Goal: Information Seeking & Learning: Compare options

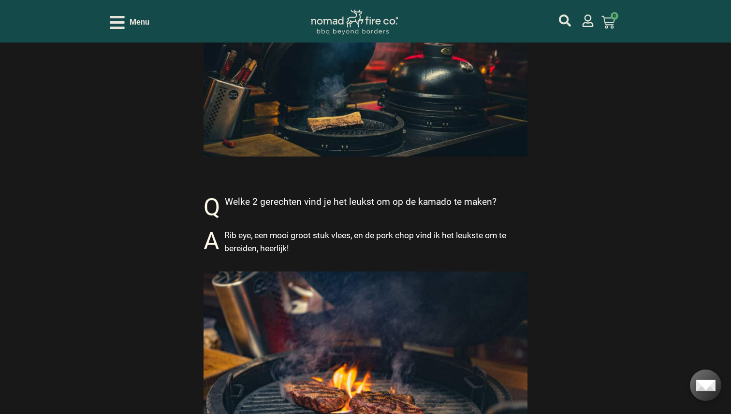
scroll to position [1749, 0]
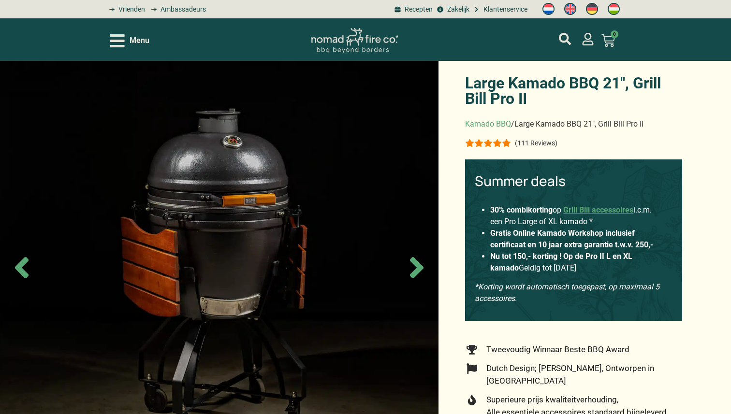
click at [136, 43] on span "Menu" at bounding box center [140, 41] width 20 height 12
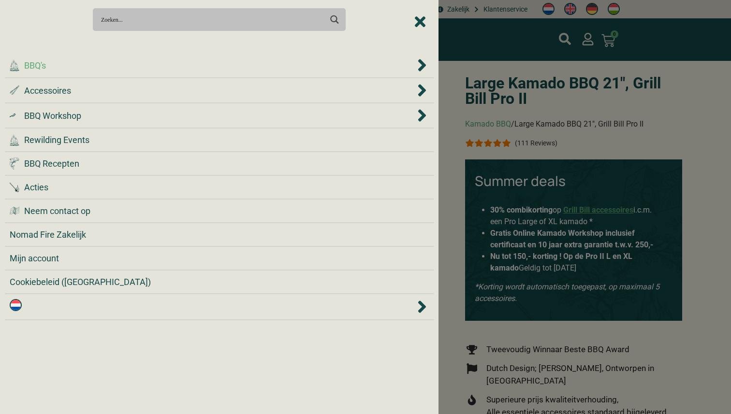
click at [119, 67] on div ".cls-1 { fill: #042e2c; } BBQ's" at bounding box center [212, 65] width 405 height 13
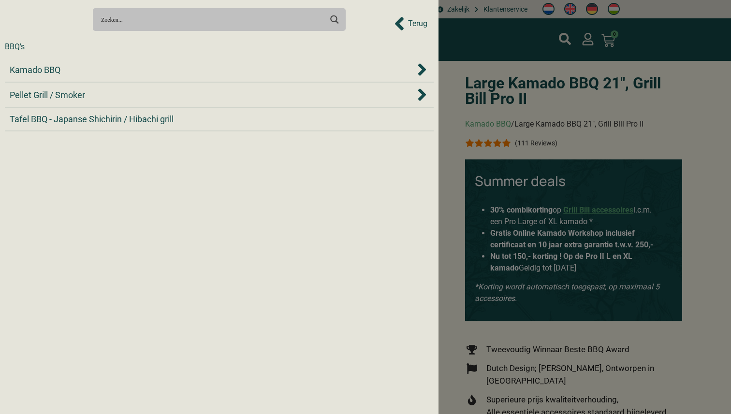
click at [119, 67] on div "Kamado BBQ" at bounding box center [212, 69] width 405 height 13
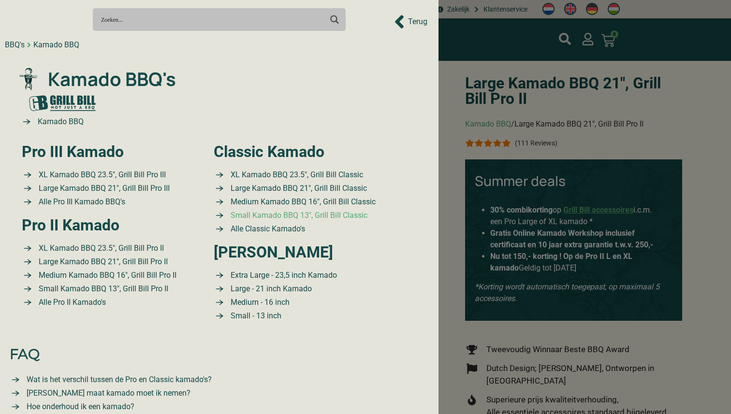
click at [330, 214] on span "Small Kamado BBQ 13″, Grill Bill Classic" at bounding box center [297, 216] width 139 height 12
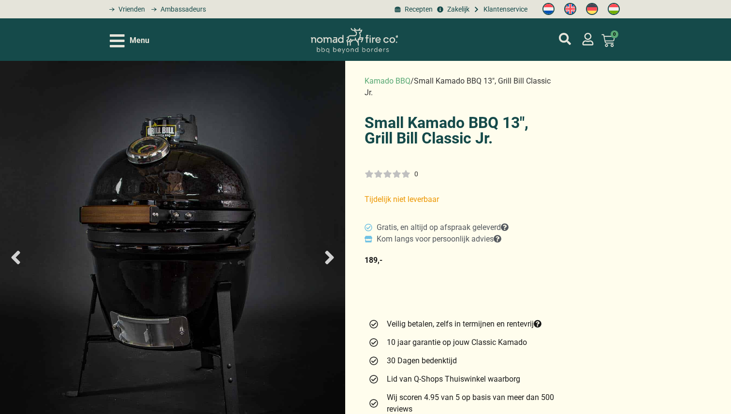
click at [333, 258] on icon "Next slide" at bounding box center [329, 258] width 9 height 14
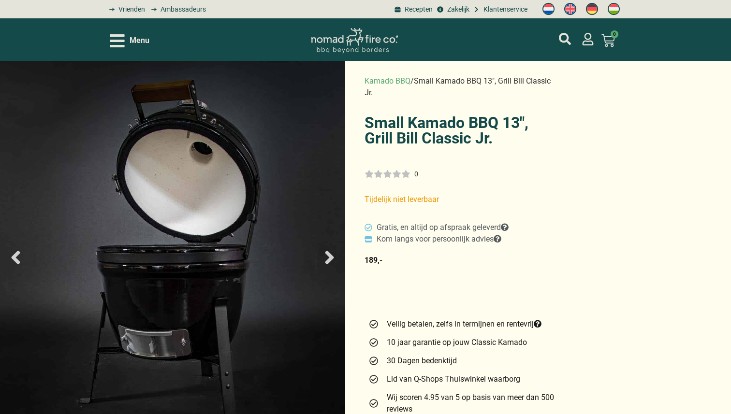
click at [333, 258] on icon "Next slide" at bounding box center [329, 258] width 9 height 14
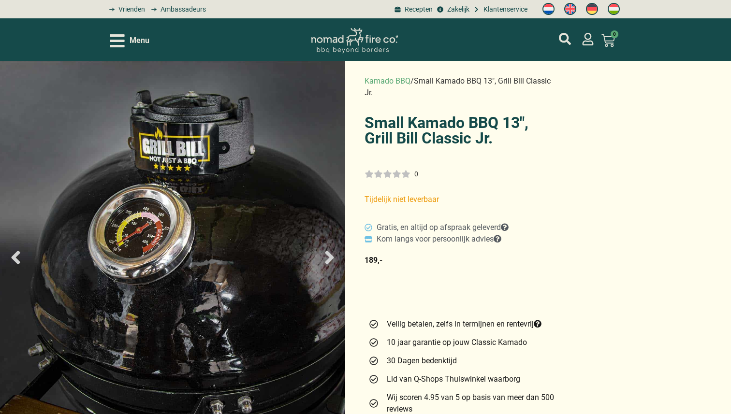
click at [333, 258] on icon "Next slide" at bounding box center [329, 258] width 9 height 14
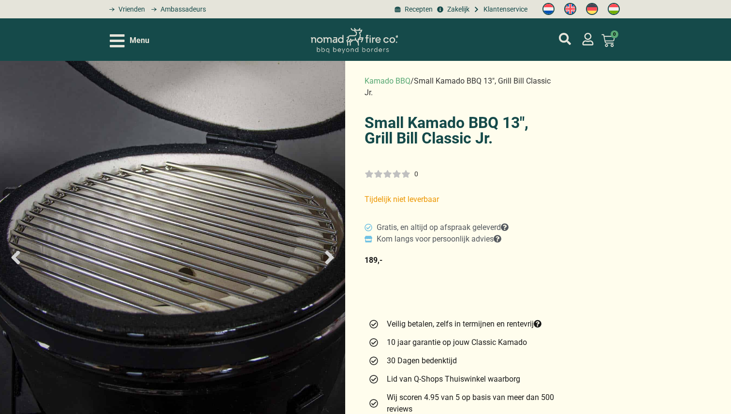
click at [333, 258] on icon "Next slide" at bounding box center [329, 258] width 9 height 14
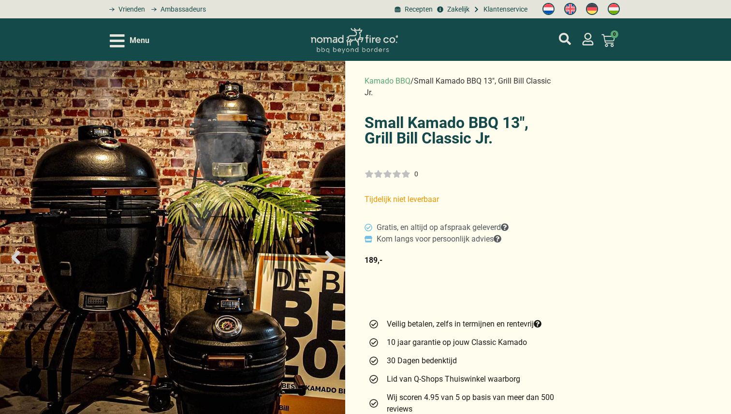
click at [333, 258] on icon "Next slide" at bounding box center [329, 258] width 9 height 14
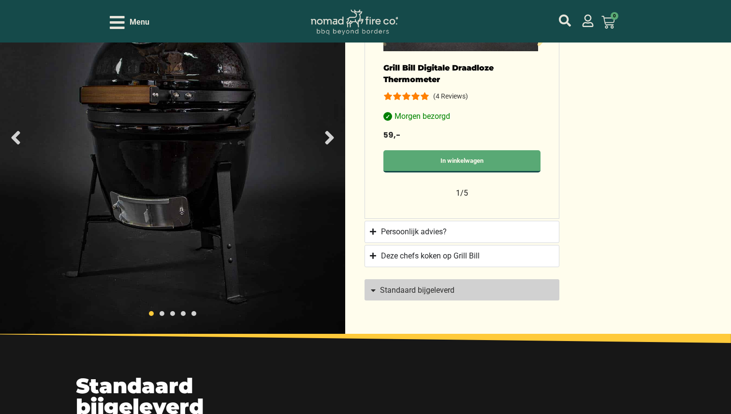
click at [431, 287] on span "Standaard bijgeleverd" at bounding box center [417, 291] width 74 height 8
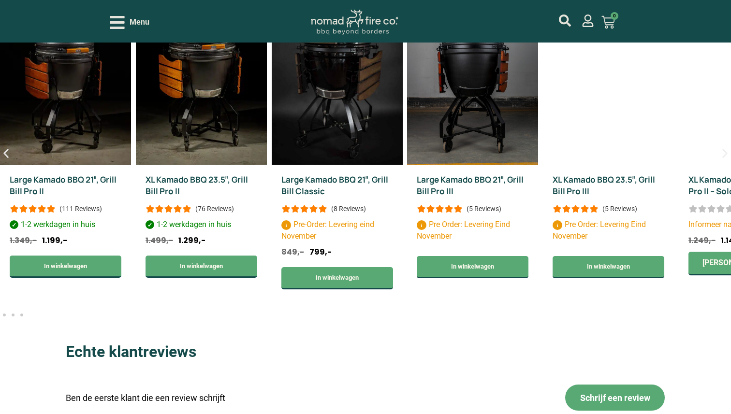
scroll to position [2163, 0]
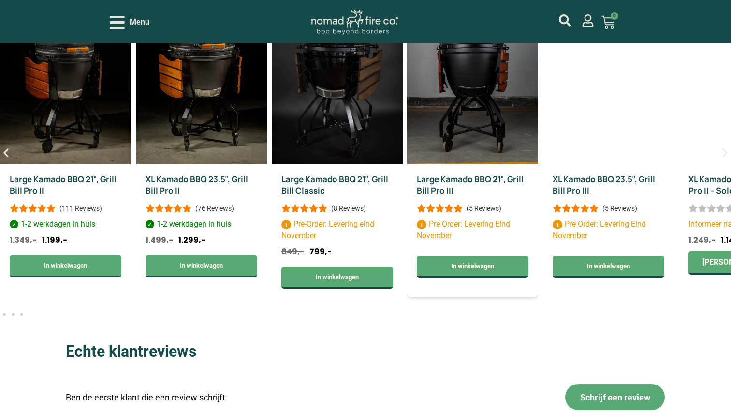
click at [523, 196] on link "Large Kamado BBQ 21″, Grill Bill Pro III" at bounding box center [470, 185] width 107 height 23
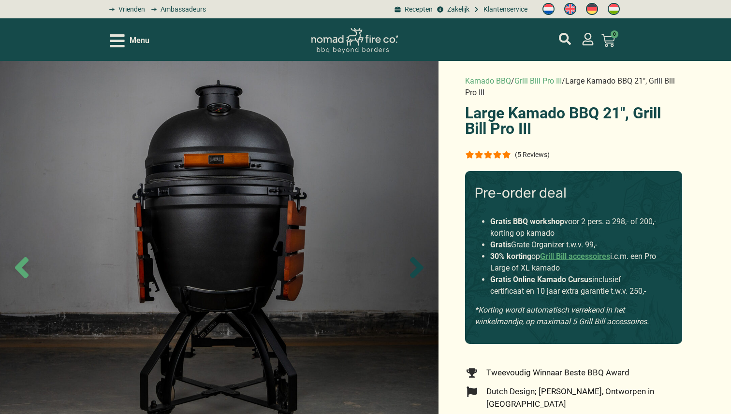
click at [418, 269] on icon "Next slide" at bounding box center [417, 267] width 14 height 21
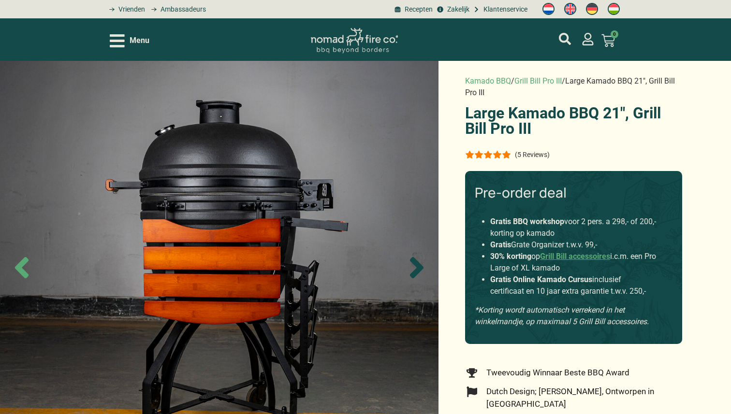
click at [418, 269] on icon "Next slide" at bounding box center [417, 267] width 14 height 21
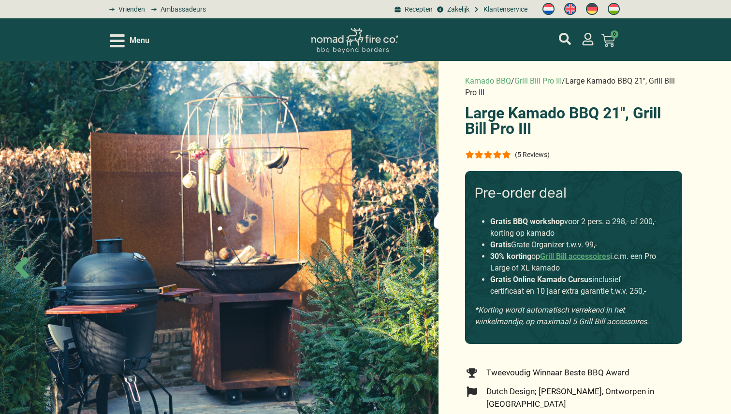
click at [418, 269] on icon "Next slide" at bounding box center [417, 267] width 14 height 21
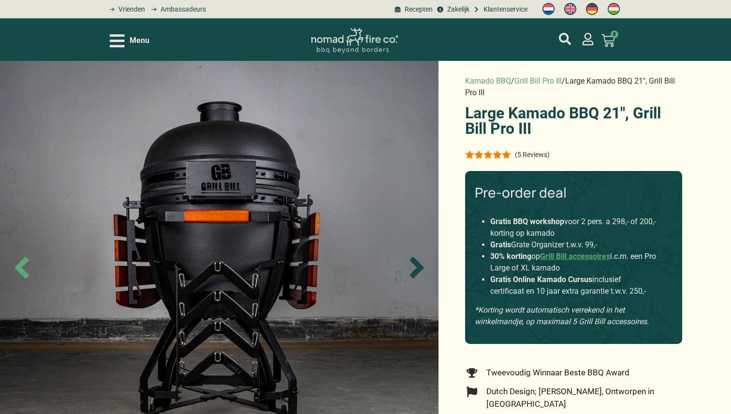
click at [418, 269] on icon "Next slide" at bounding box center [417, 267] width 14 height 21
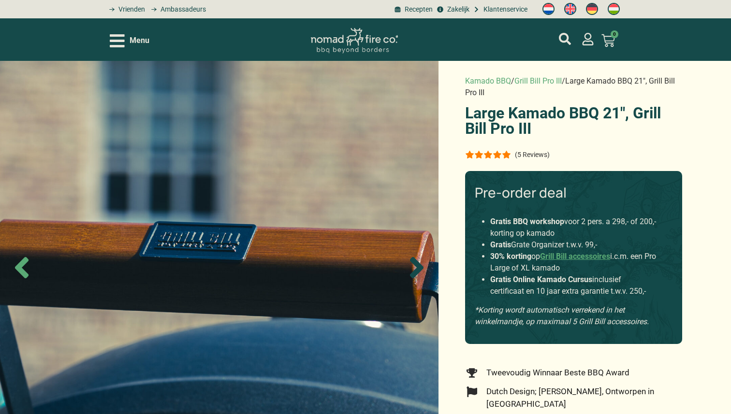
click at [418, 269] on icon "Next slide" at bounding box center [417, 267] width 14 height 21
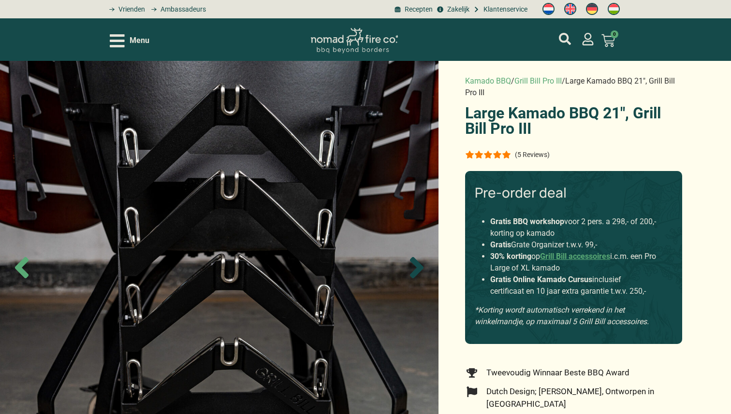
click at [418, 269] on icon "Next slide" at bounding box center [417, 267] width 14 height 21
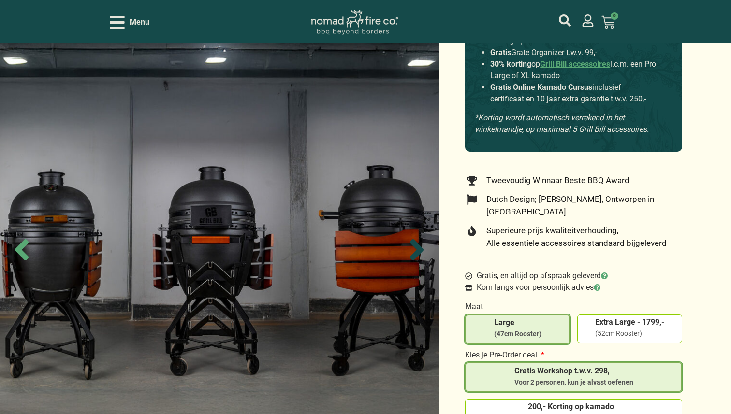
scroll to position [209, 0]
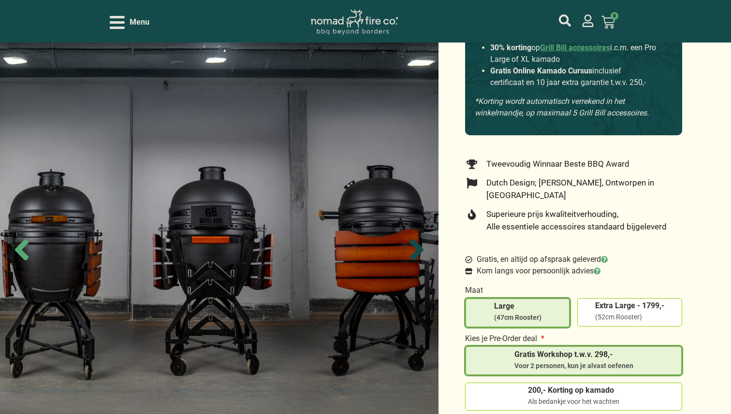
click at [415, 251] on icon "Next slide" at bounding box center [417, 249] width 14 height 21
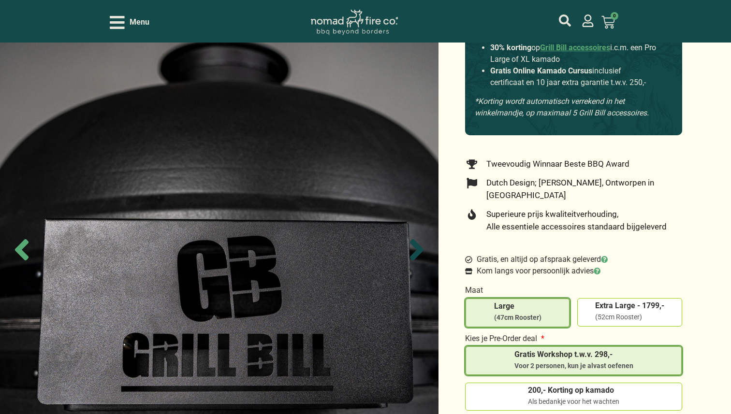
click at [415, 251] on icon "Next slide" at bounding box center [417, 249] width 14 height 21
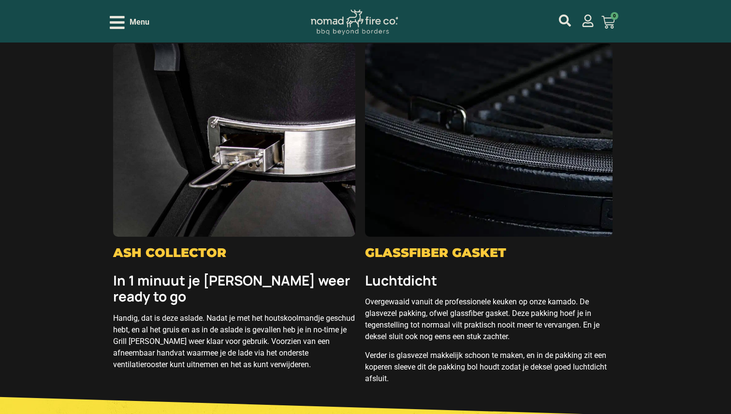
scroll to position [2759, 0]
